Goal: Task Accomplishment & Management: Use online tool/utility

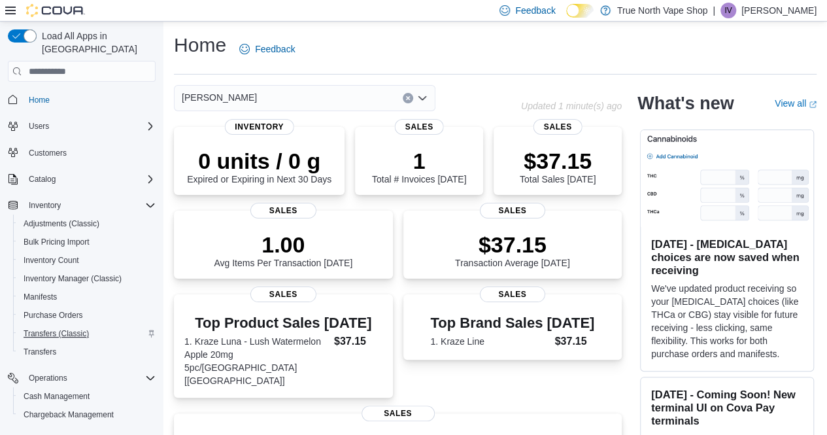
scroll to position [39, 0]
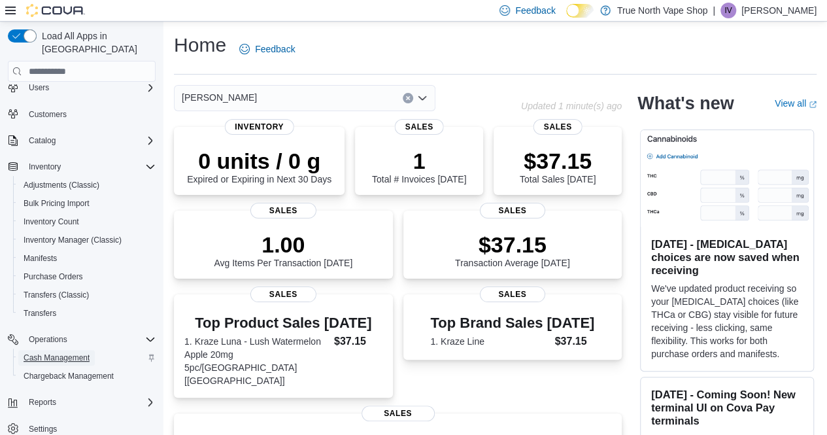
click at [64, 352] on span "Cash Management" at bounding box center [57, 357] width 66 height 10
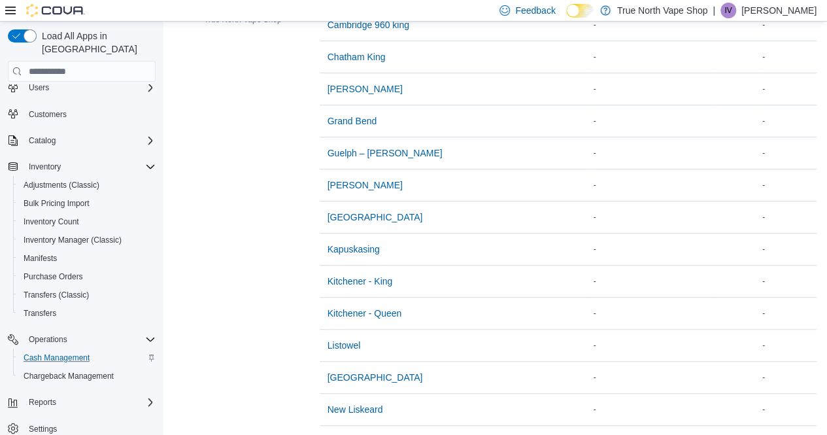
scroll to position [321, 0]
click at [336, 182] on span "[PERSON_NAME]" at bounding box center [365, 184] width 75 height 13
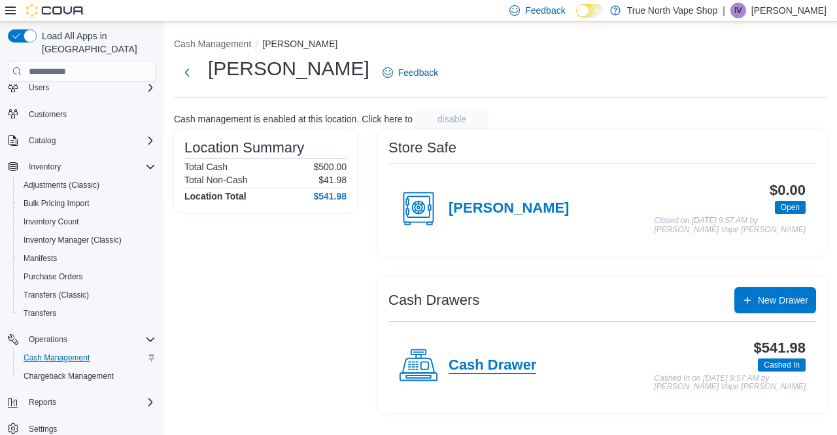
click at [474, 363] on h4 "Cash Drawer" at bounding box center [493, 365] width 88 height 17
